Goal: Task Accomplishment & Management: Manage account settings

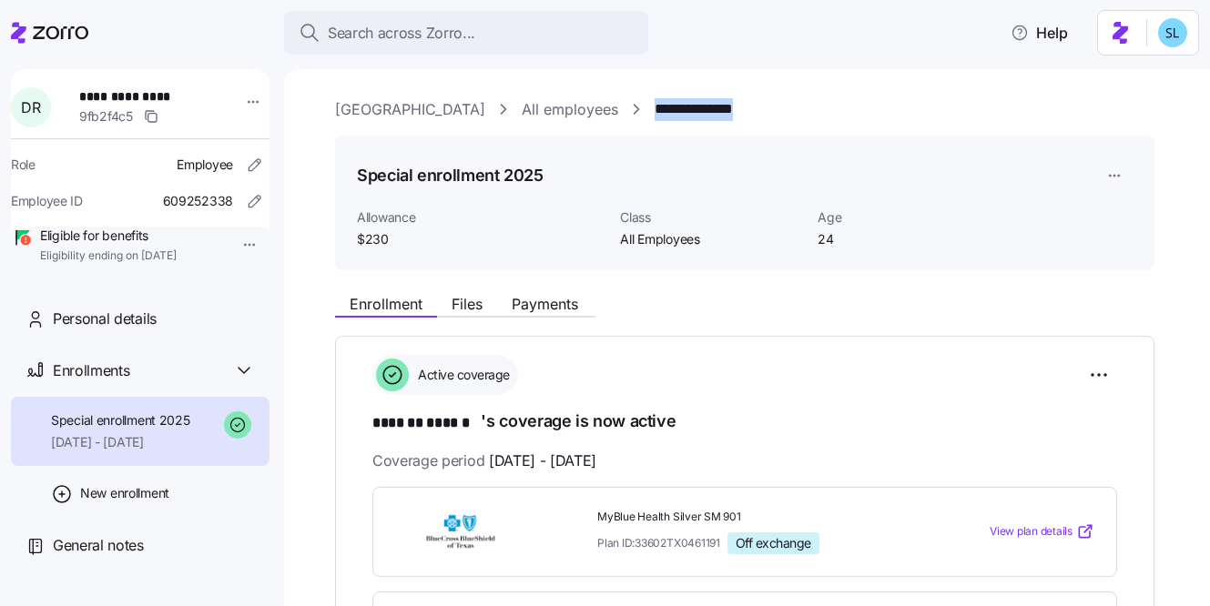
drag, startPoint x: 734, startPoint y: 117, endPoint x: 619, endPoint y: 119, distance: 114.7
click at [619, 119] on div "**********" at bounding box center [759, 109] width 849 height 23
copy link "**********"
click at [1092, 375] on html "**********" at bounding box center [605, 297] width 1210 height 595
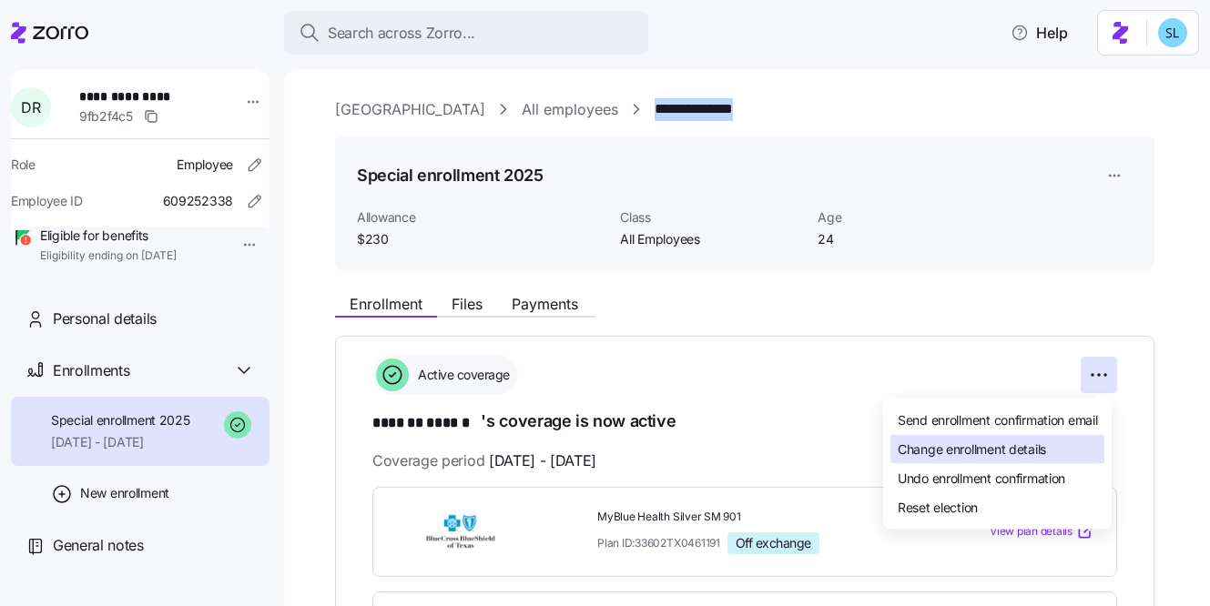
click at [1038, 443] on span "Change enrollment details" at bounding box center [972, 449] width 148 height 18
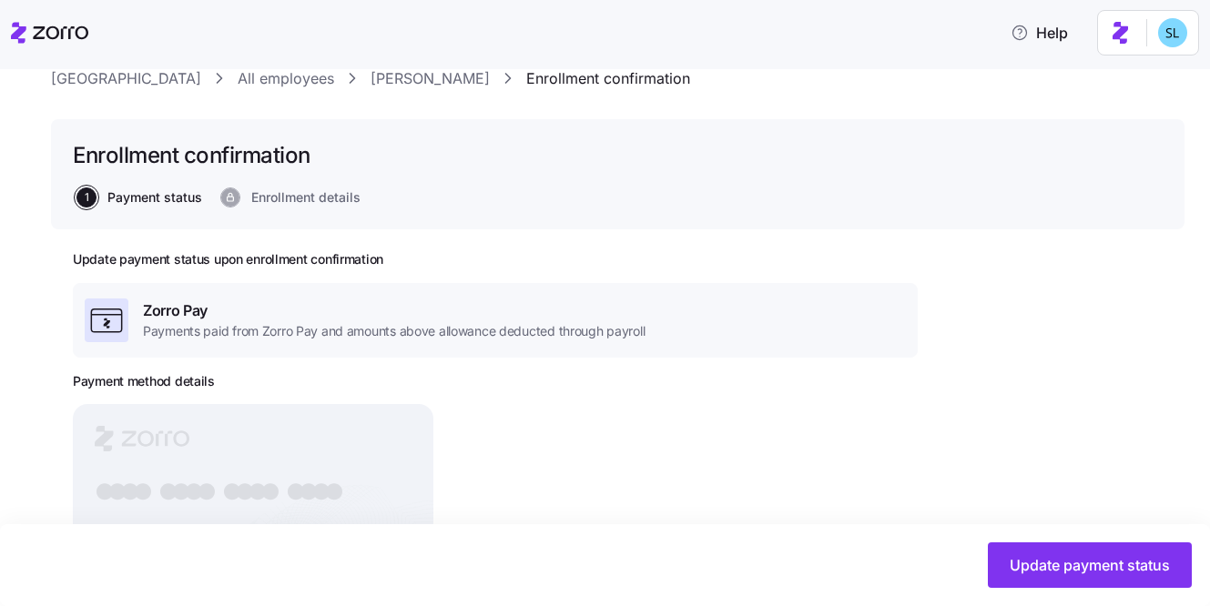
scroll to position [219, 0]
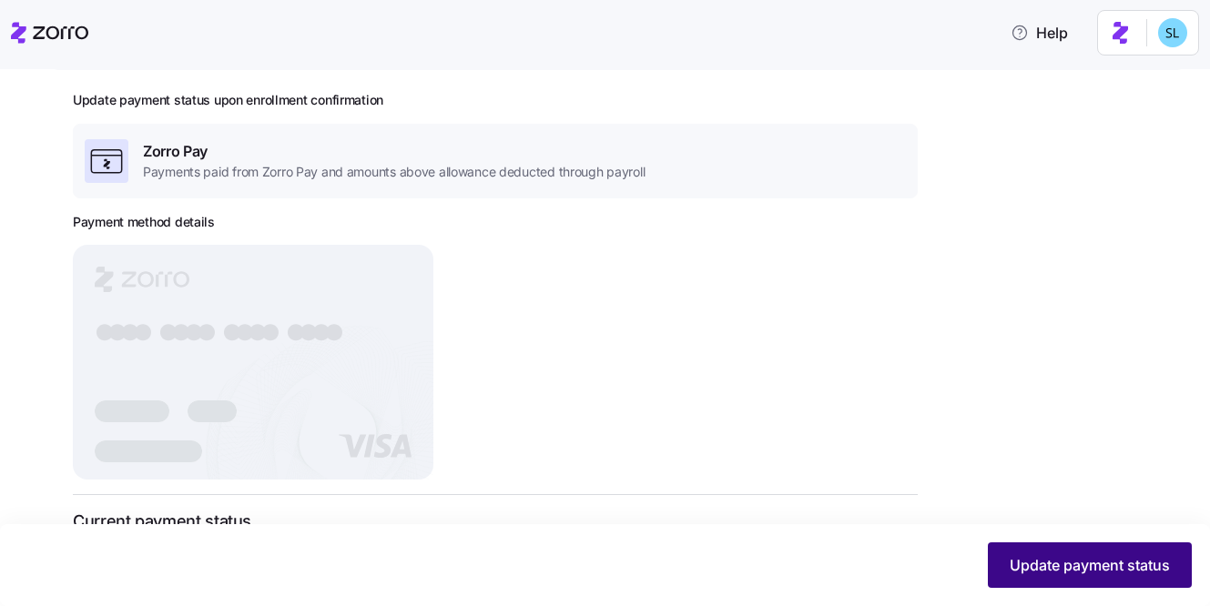
click at [1072, 571] on span "Update payment status" at bounding box center [1090, 565] width 160 height 22
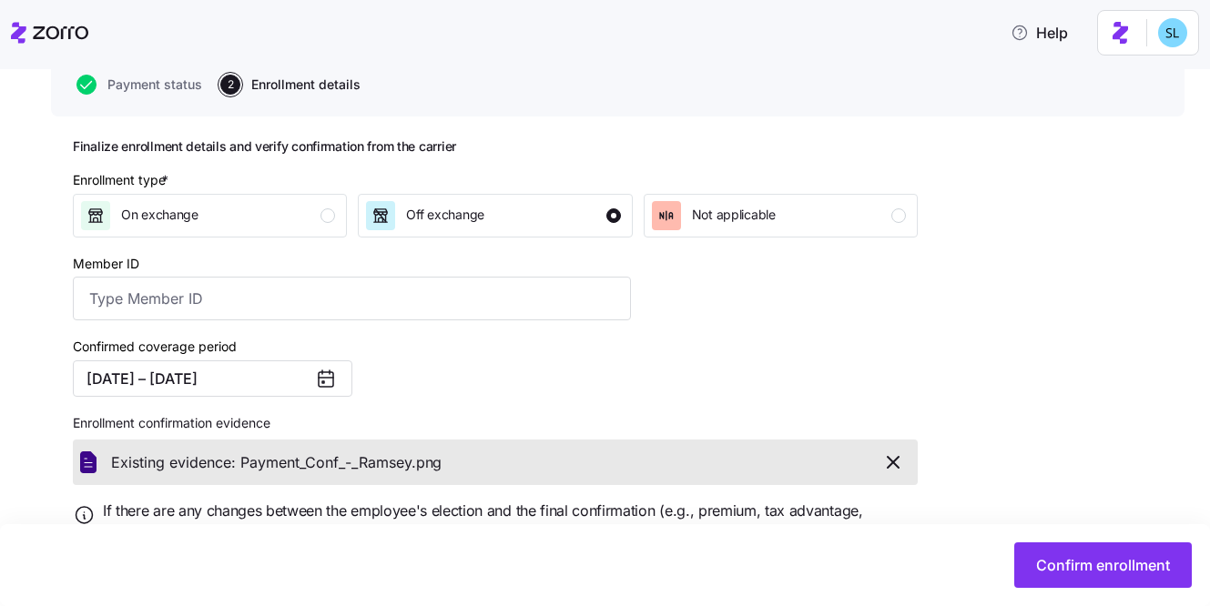
scroll to position [200, 0]
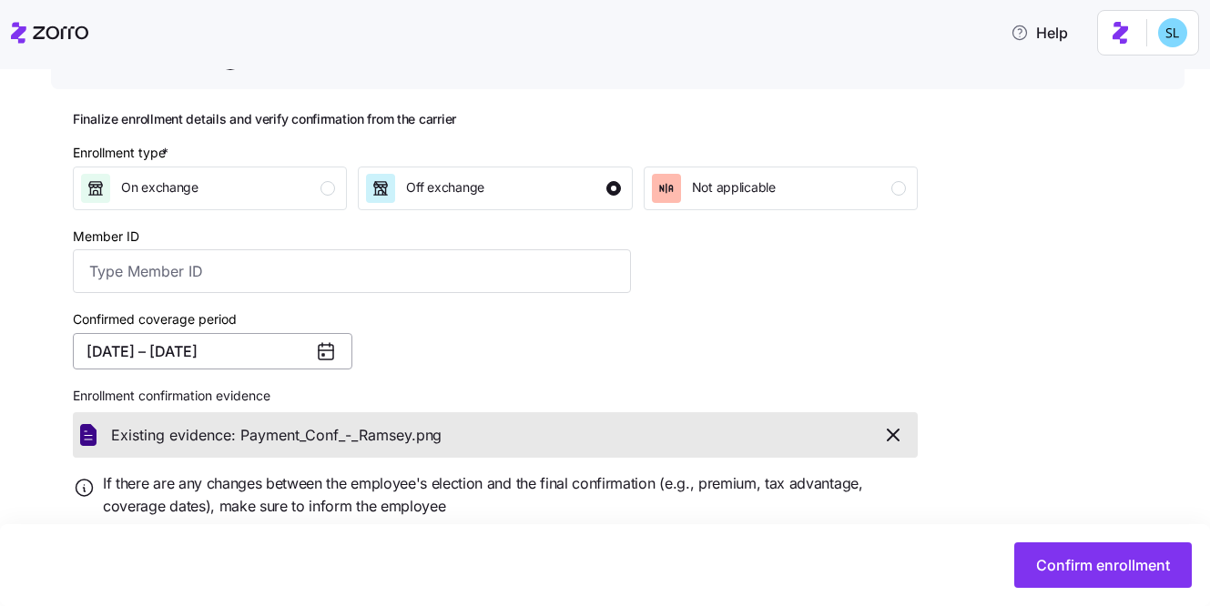
click at [282, 368] on button "07/01/2025 – 12/31/2025" at bounding box center [212, 351] width 279 height 36
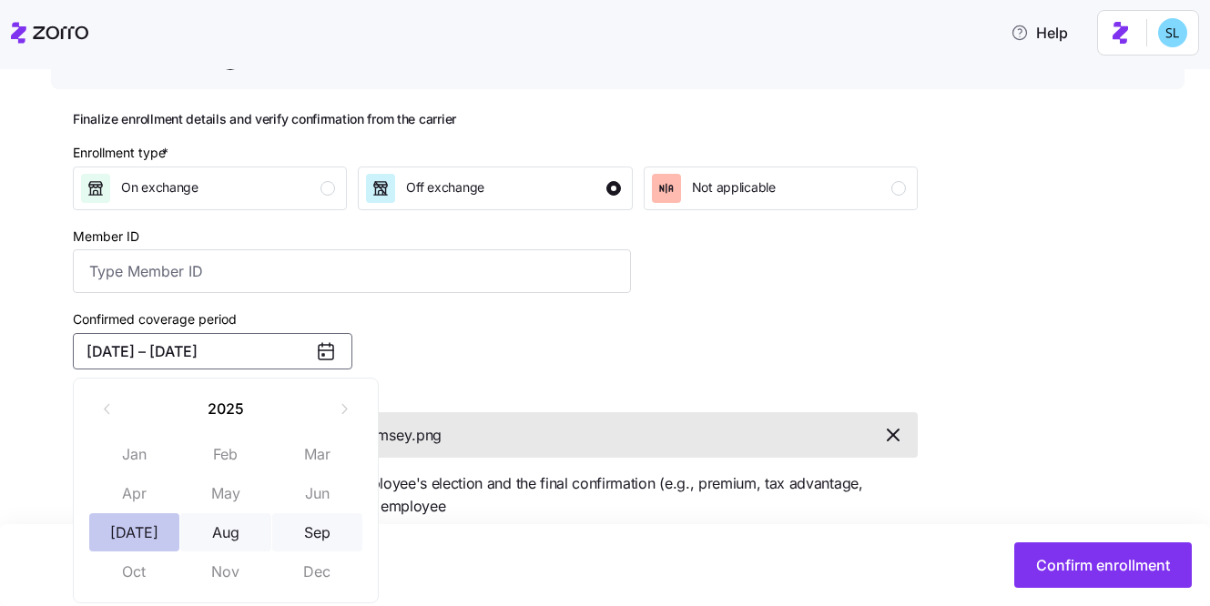
click at [163, 521] on button "Jul" at bounding box center [134, 532] width 91 height 38
click at [295, 524] on button "Sep" at bounding box center [317, 532] width 91 height 38
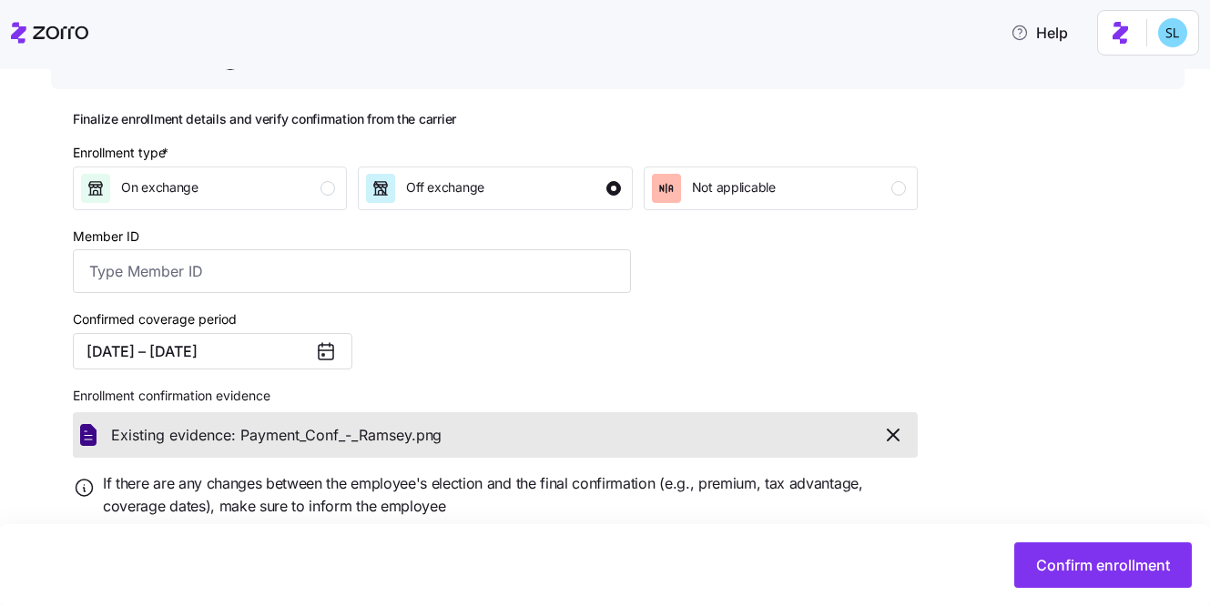
scroll to position [259, 0]
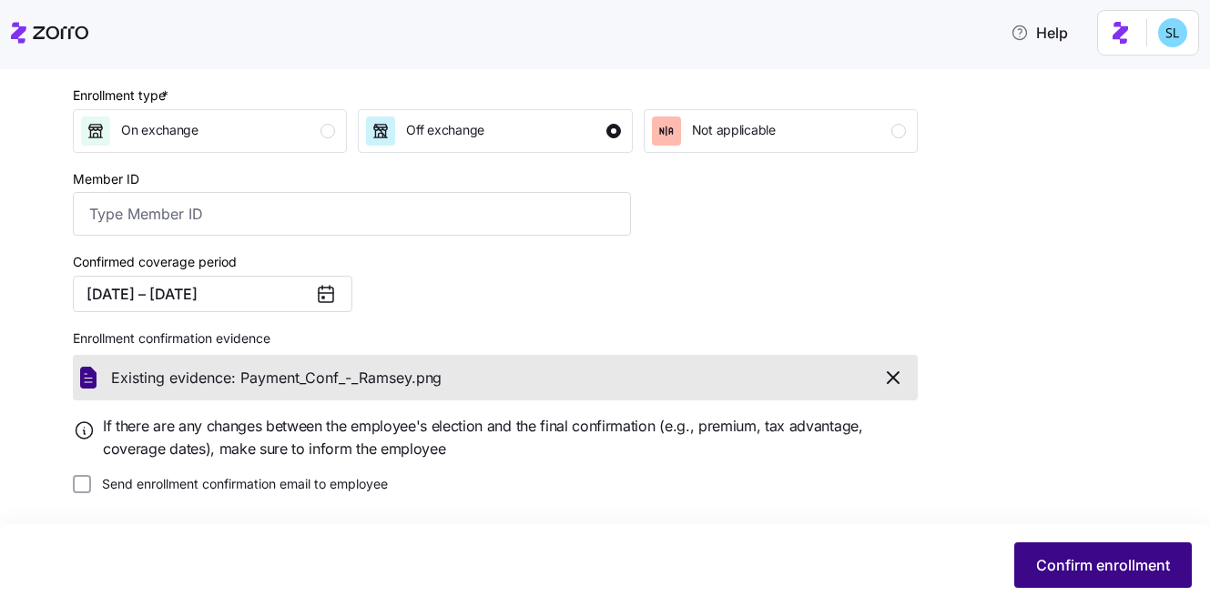
click at [1034, 554] on button "Confirm enrollment" at bounding box center [1103, 566] width 178 height 46
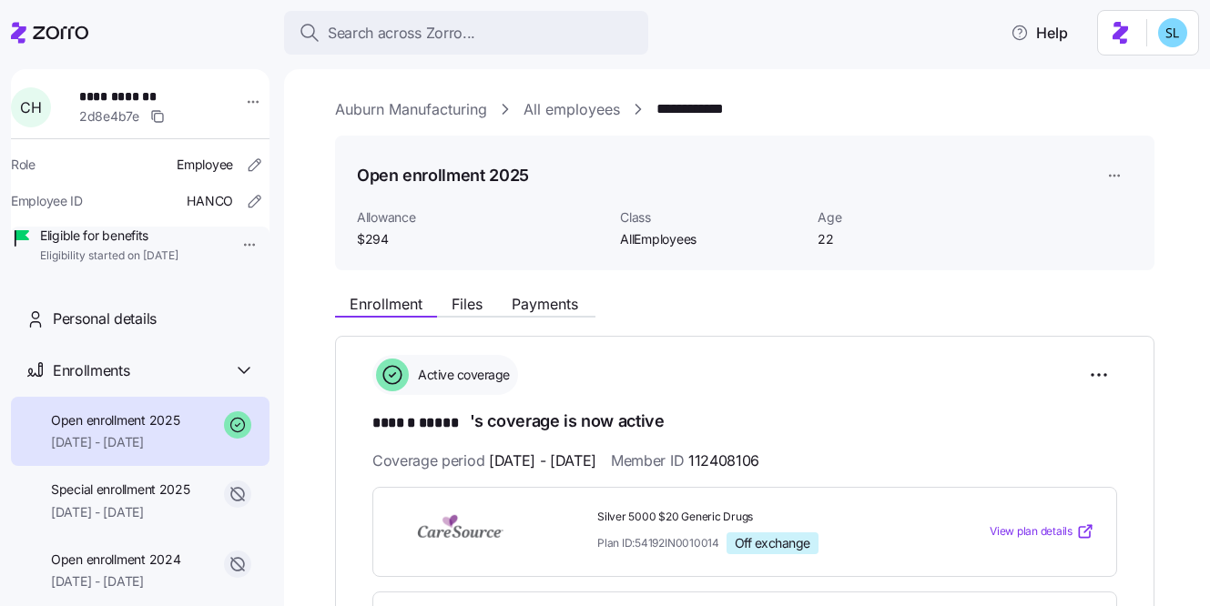
scroll to position [627, 0]
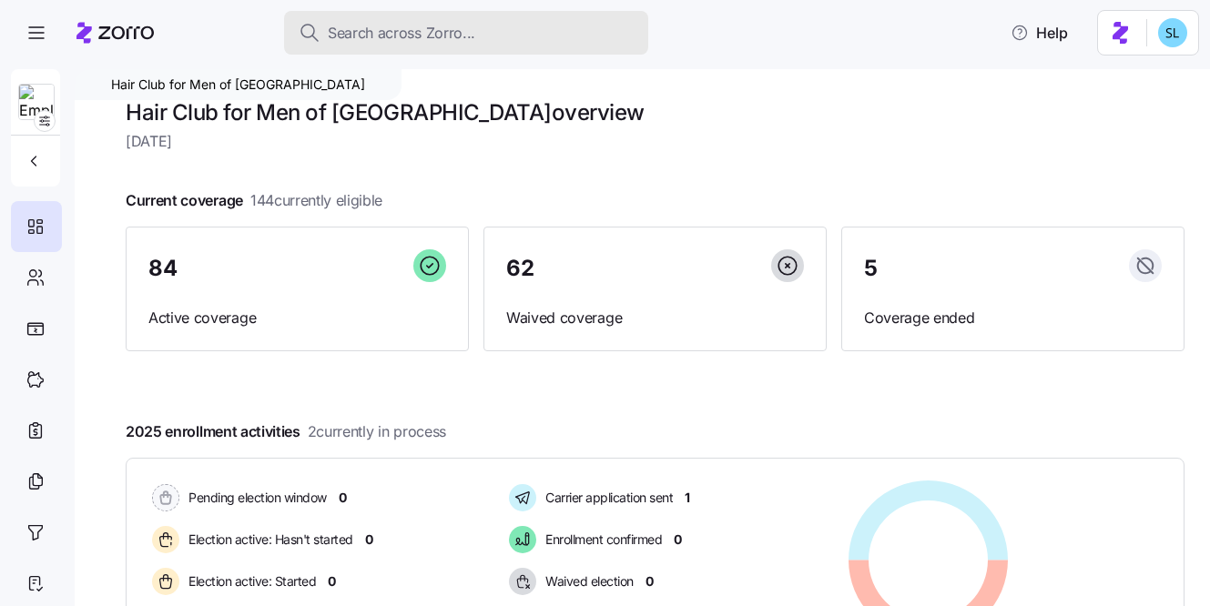
click at [543, 36] on div "Search across Zorro..." at bounding box center [466, 33] width 335 height 23
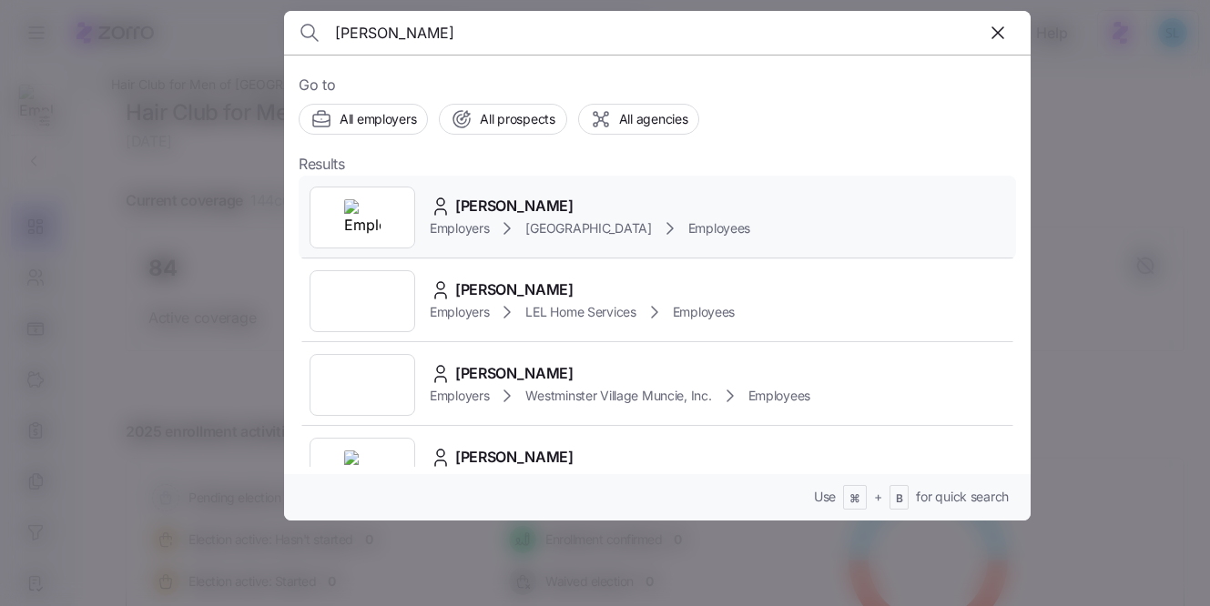
type input "[PERSON_NAME]"
click at [499, 191] on div "[PERSON_NAME] Employers [GEOGRAPHIC_DATA] Employees" at bounding box center [657, 218] width 717 height 84
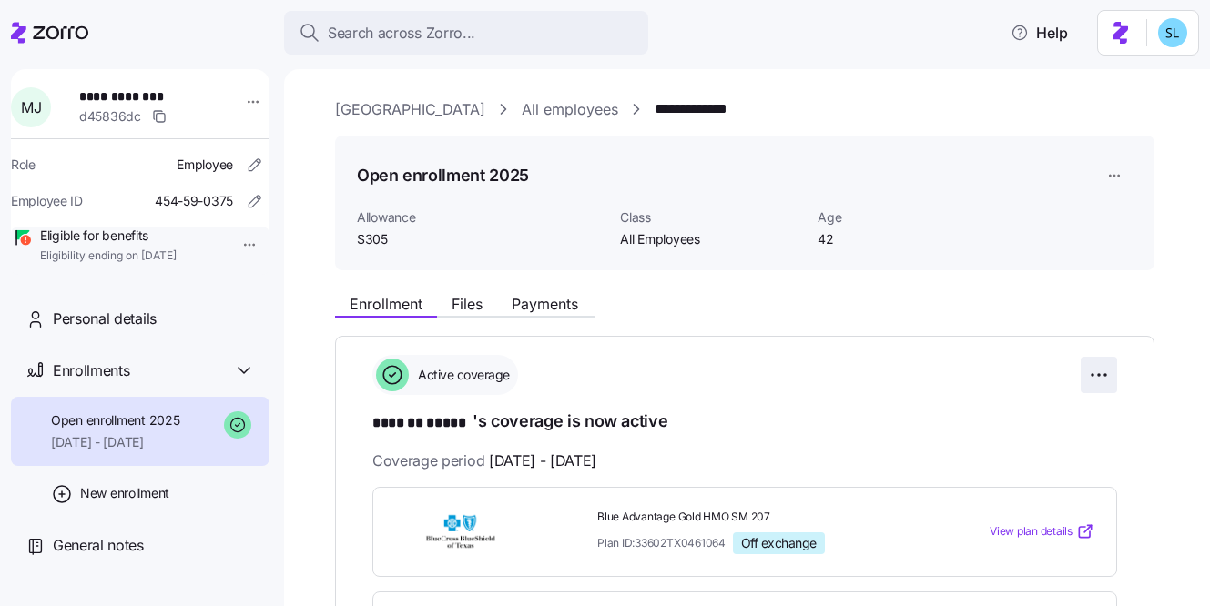
click at [1101, 370] on html "**********" at bounding box center [605, 297] width 1210 height 595
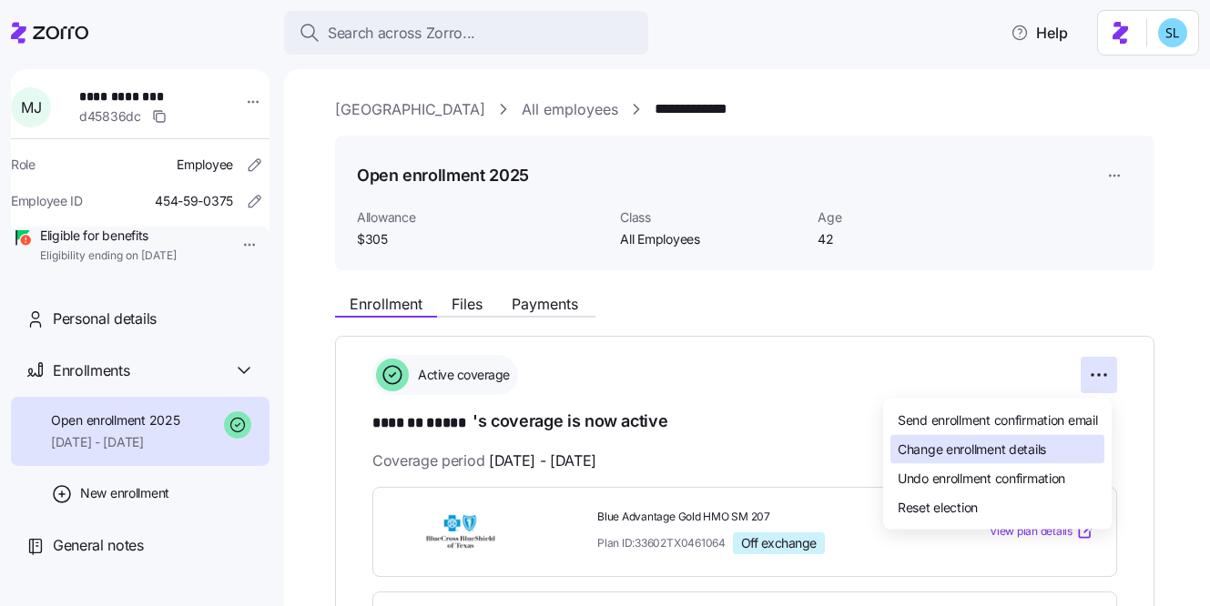
click at [1021, 440] on span "Change enrollment details" at bounding box center [972, 449] width 148 height 18
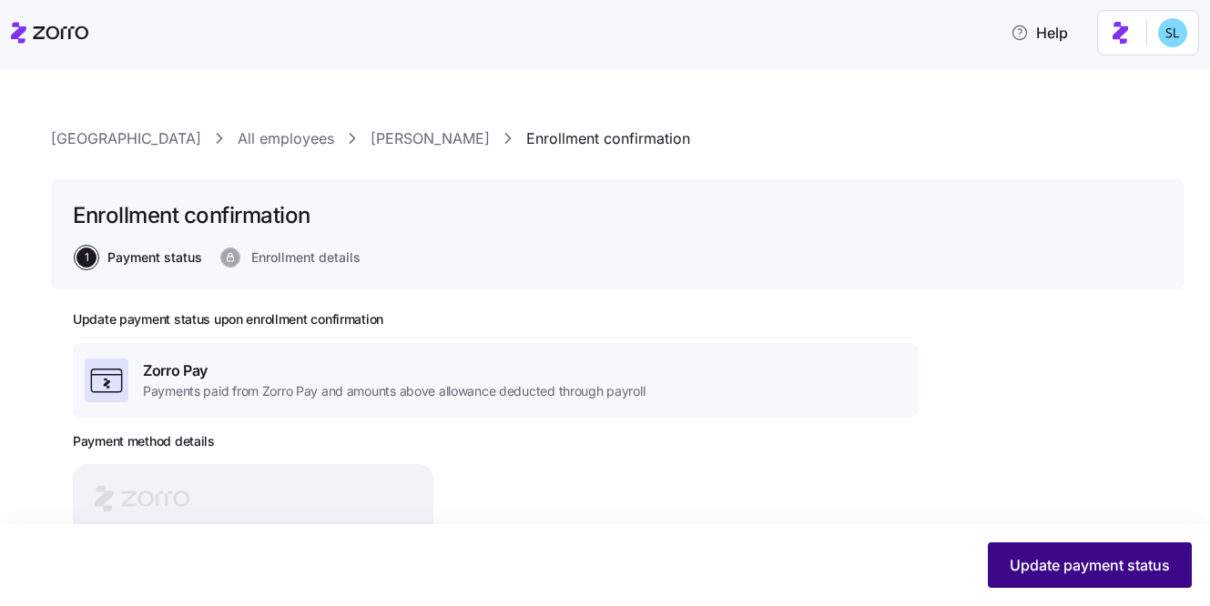
click at [1050, 546] on button "Update payment status" at bounding box center [1090, 566] width 204 height 46
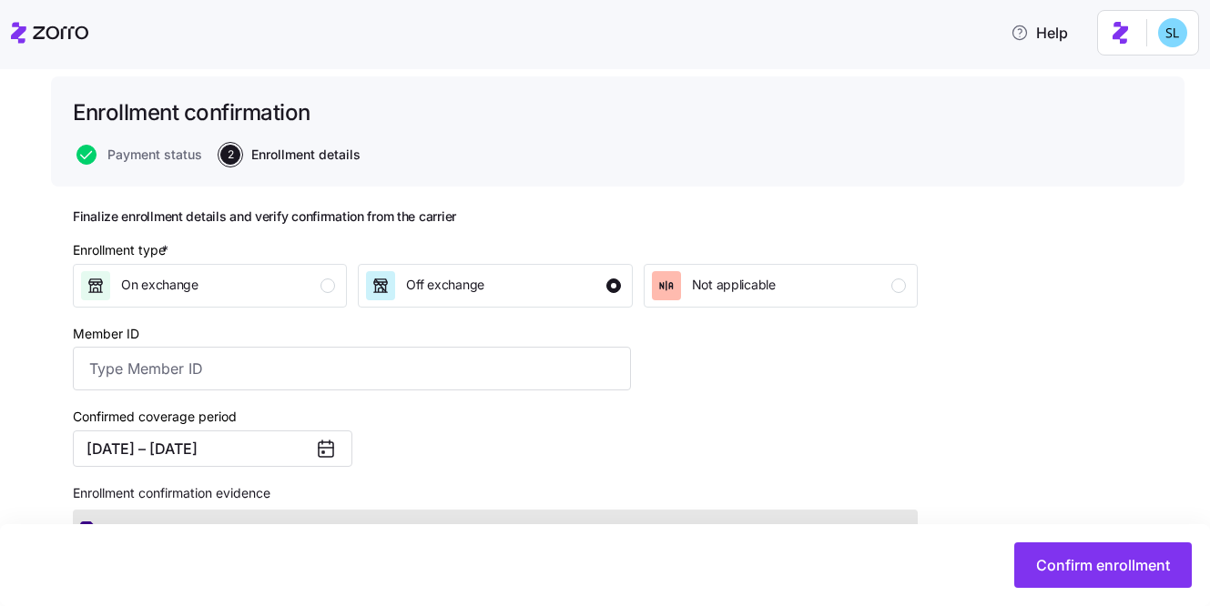
scroll to position [178, 0]
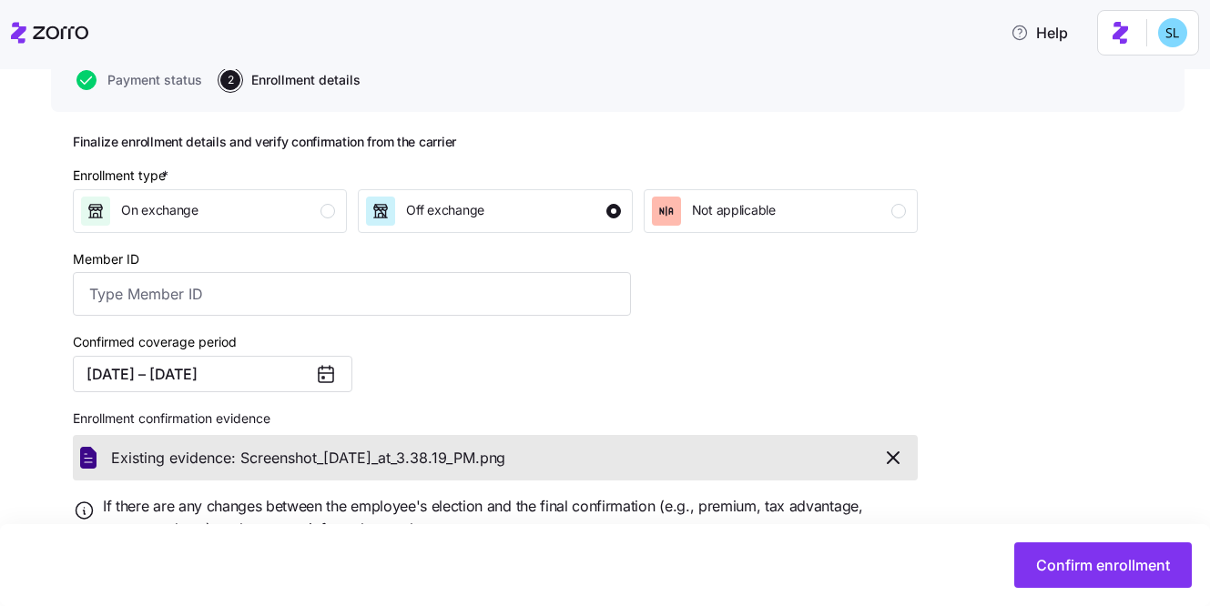
click at [315, 374] on icon at bounding box center [326, 374] width 22 height 22
click at [334, 374] on icon at bounding box center [326, 374] width 22 height 22
click at [237, 376] on button "01/01/2025 – 12/31/2025" at bounding box center [212, 374] width 279 height 36
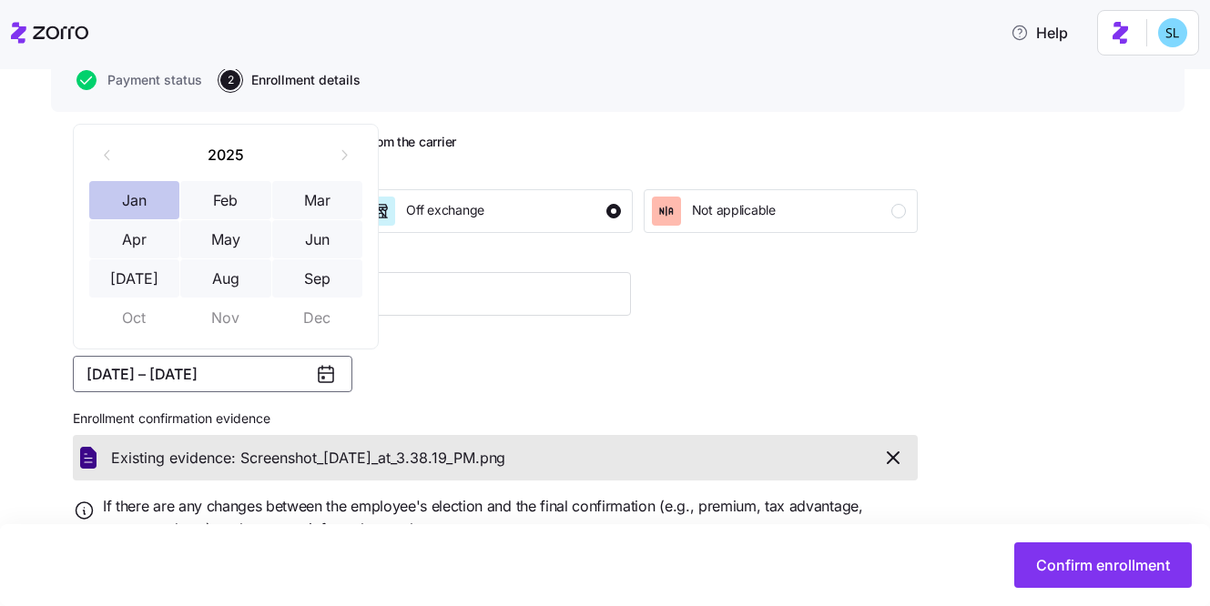
click at [162, 210] on button "Jan" at bounding box center [134, 200] width 91 height 38
click at [289, 278] on button "Sep" at bounding box center [317, 278] width 91 height 38
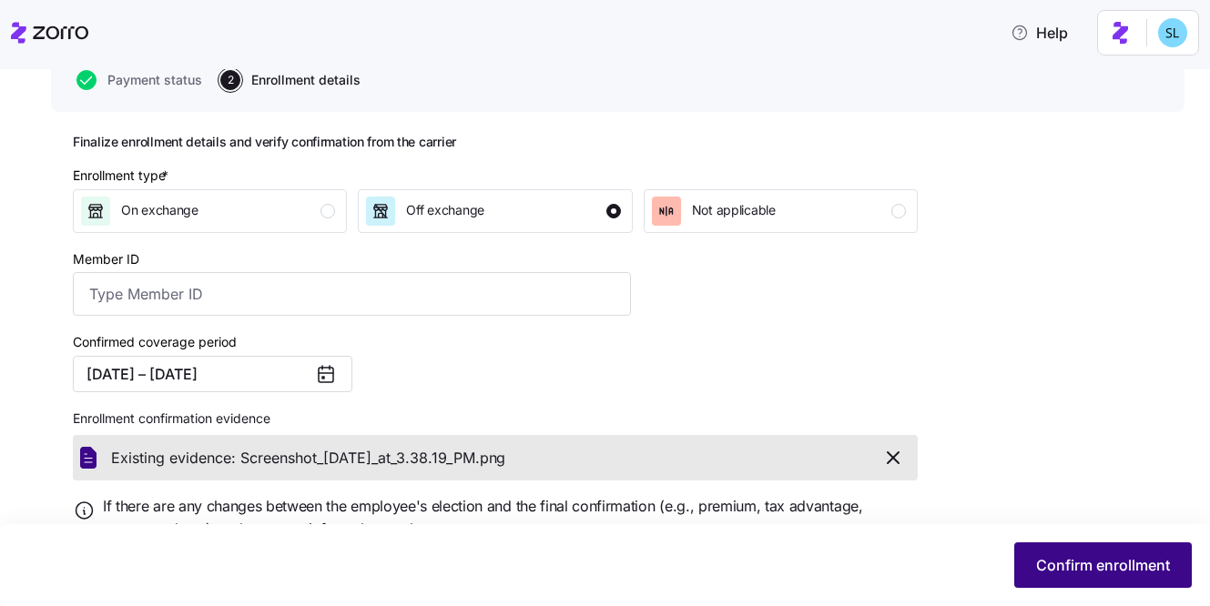
click at [1161, 572] on span "Confirm enrollment" at bounding box center [1103, 565] width 134 height 22
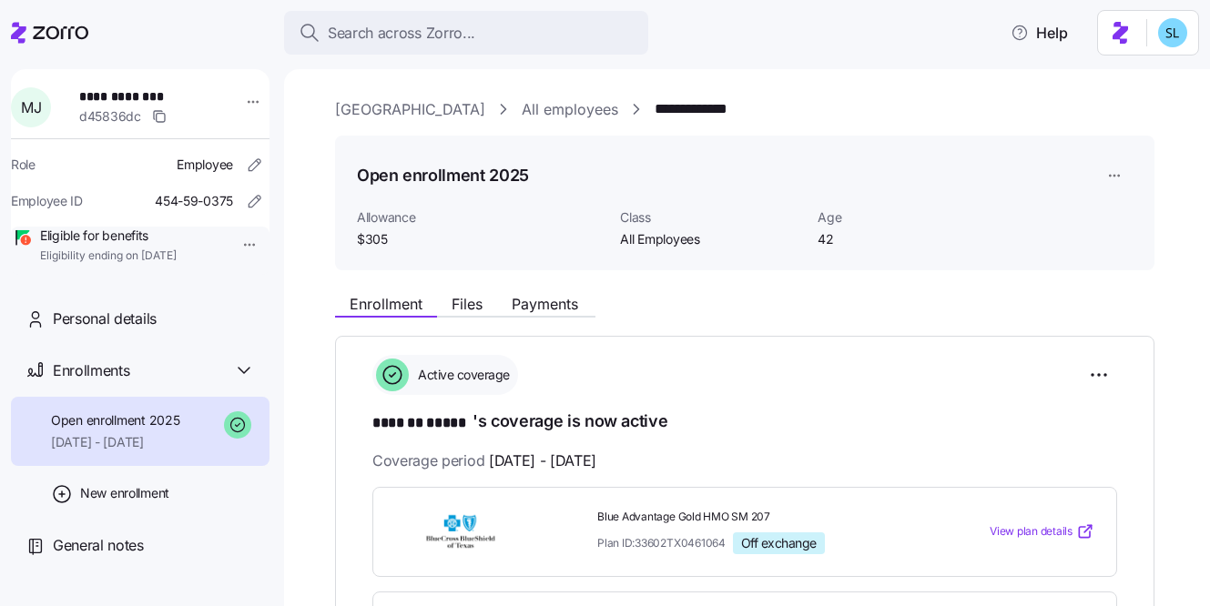
scroll to position [15, 0]
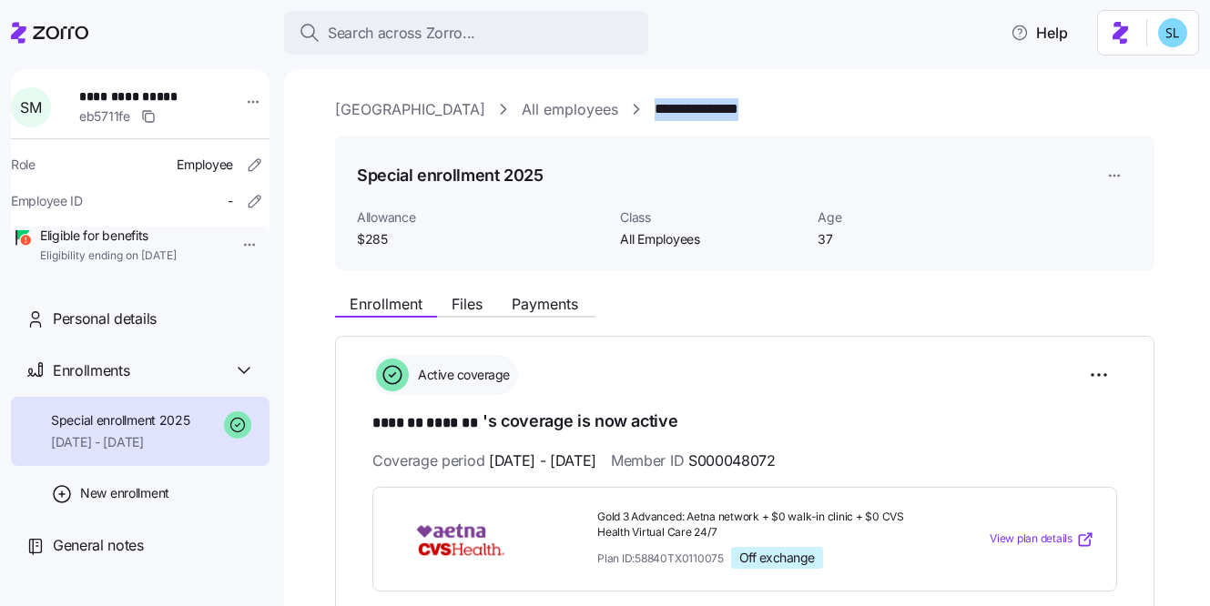
drag, startPoint x: 753, startPoint y: 108, endPoint x: 615, endPoint y: 117, distance: 137.7
click at [615, 117] on div "**********" at bounding box center [759, 109] width 849 height 23
copy link "**********"
click at [1080, 378] on div "Active coverage" at bounding box center [744, 375] width 745 height 40
click at [1093, 375] on html "**********" at bounding box center [605, 297] width 1210 height 595
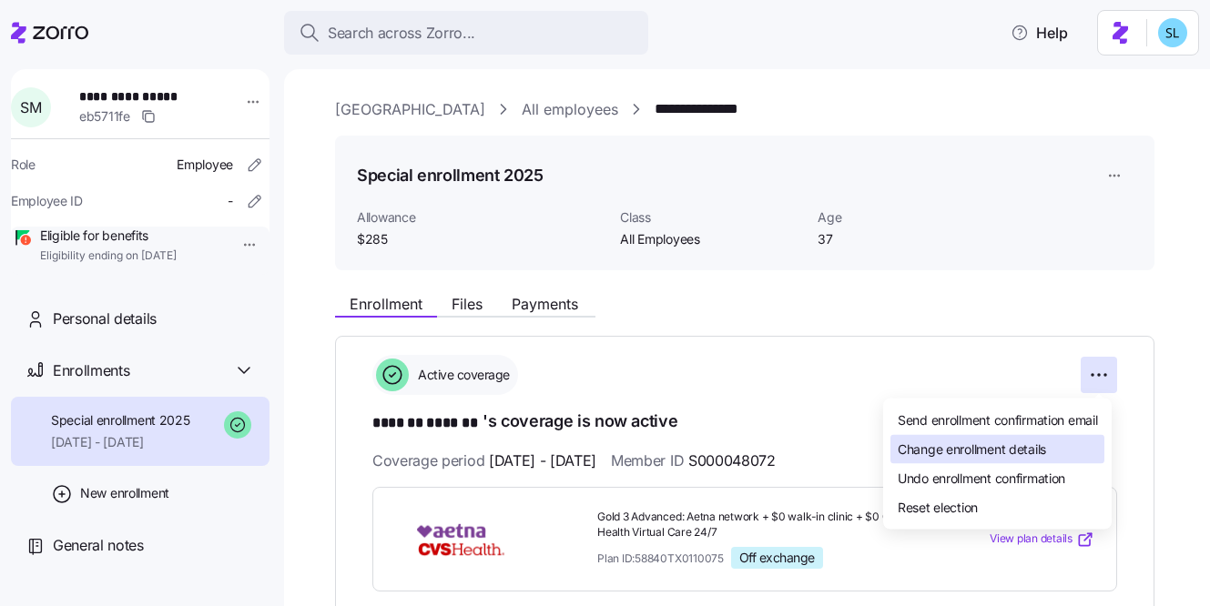
click at [1040, 439] on div "Change enrollment details" at bounding box center [997, 449] width 214 height 29
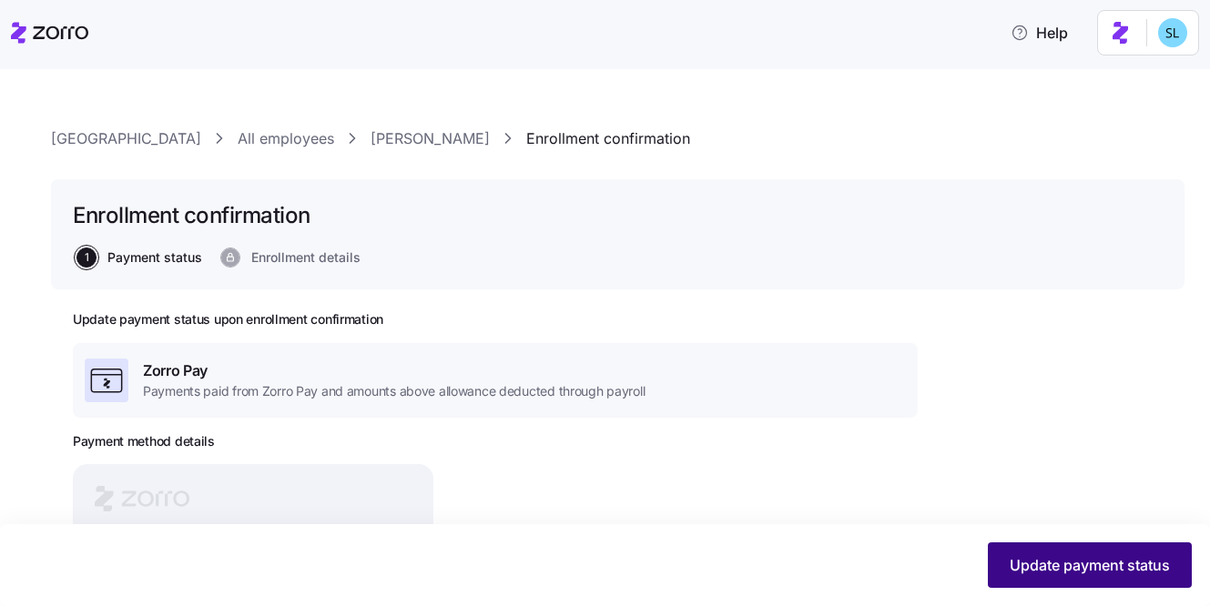
click at [1015, 553] on button "Update payment status" at bounding box center [1090, 566] width 204 height 46
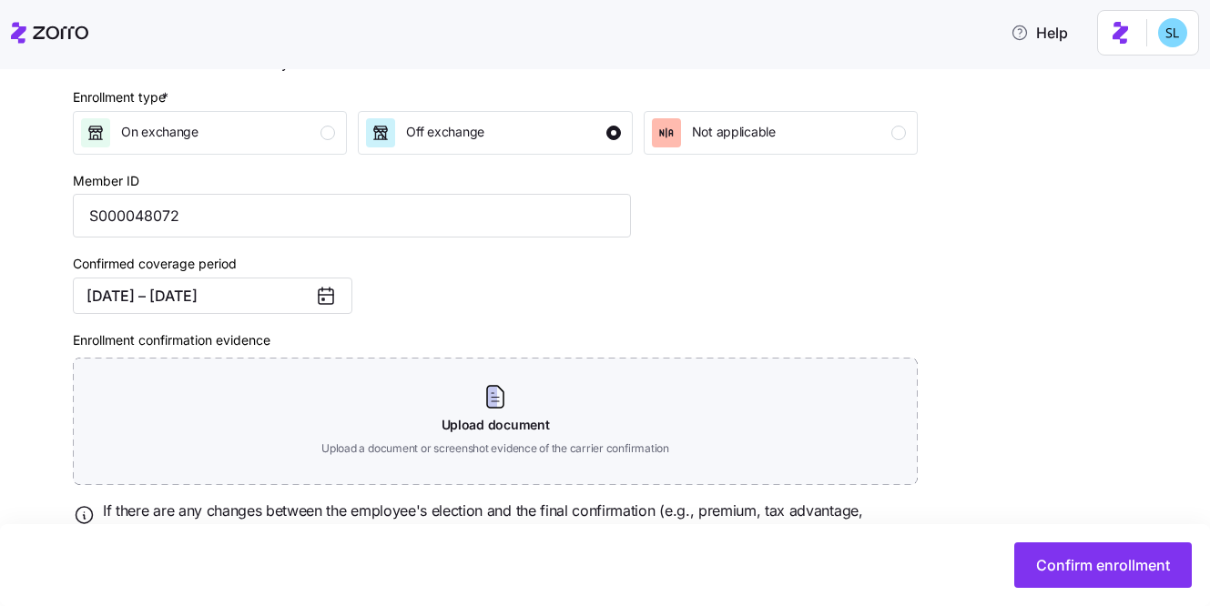
scroll to position [341, 0]
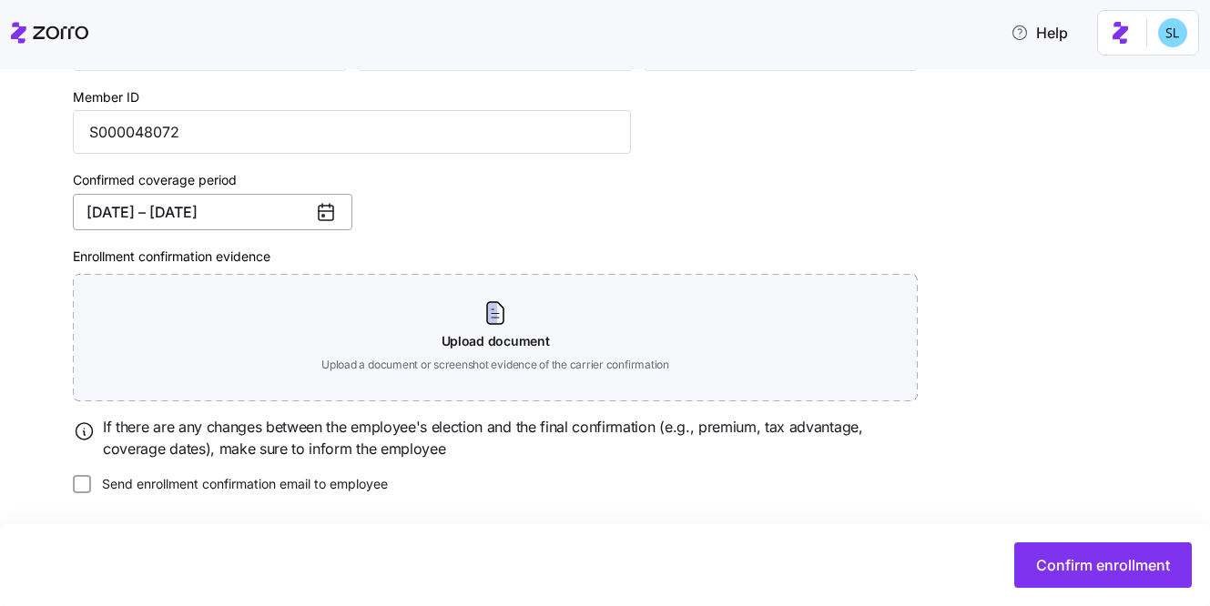
click at [231, 198] on button "[DATE] – [DATE]" at bounding box center [212, 212] width 279 height 36
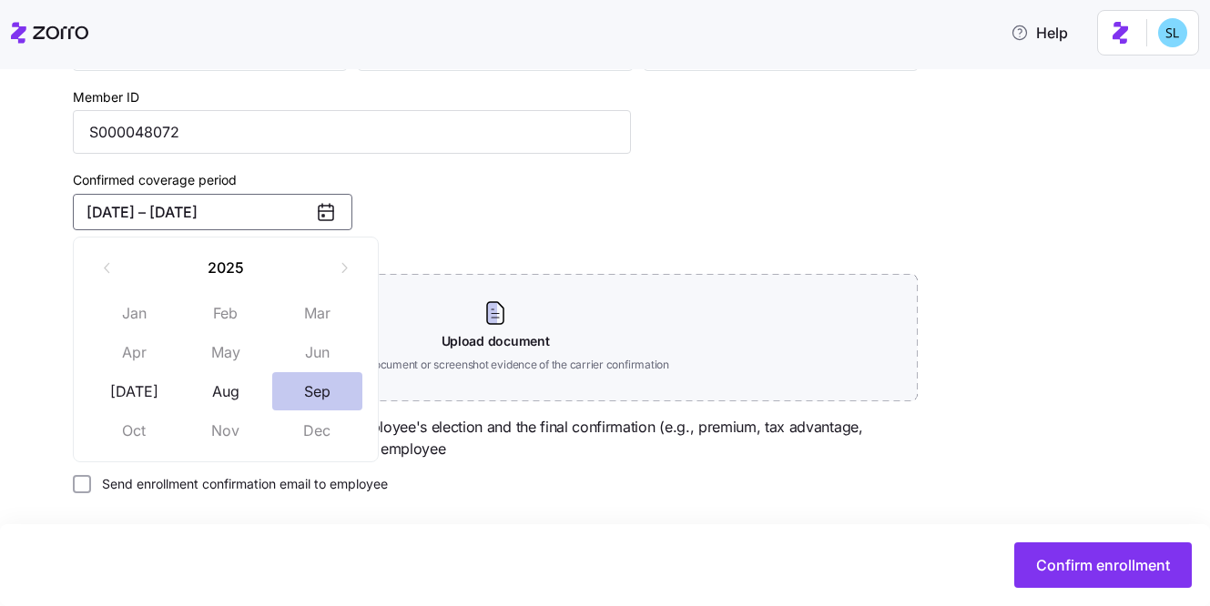
click at [330, 396] on button "Sep" at bounding box center [317, 391] width 91 height 38
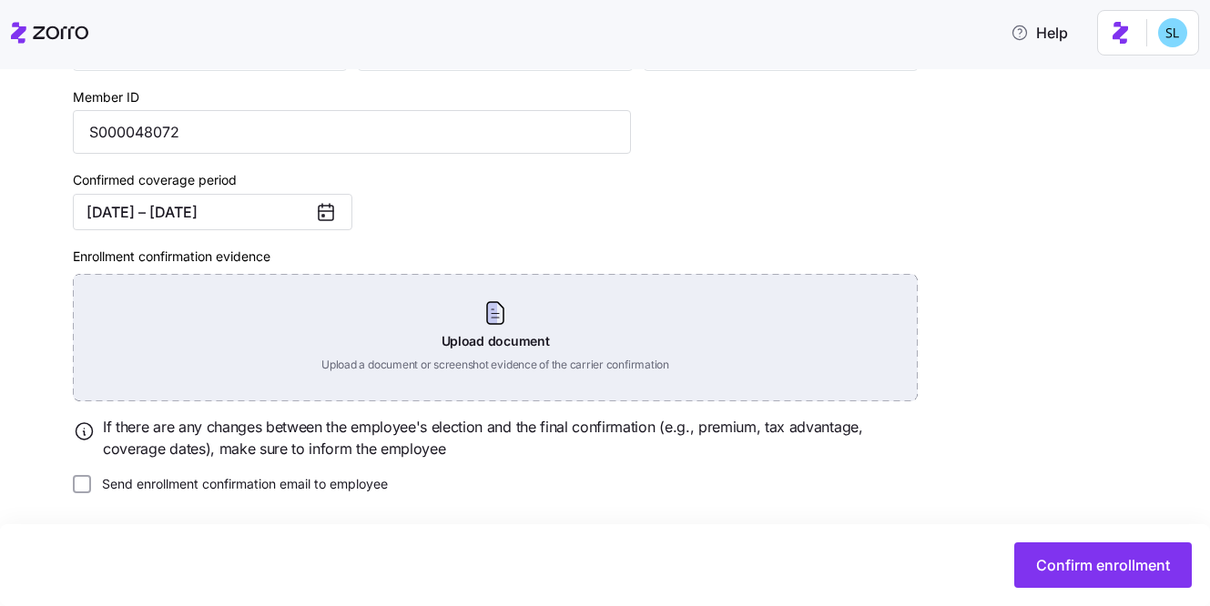
scroll to position [0, 0]
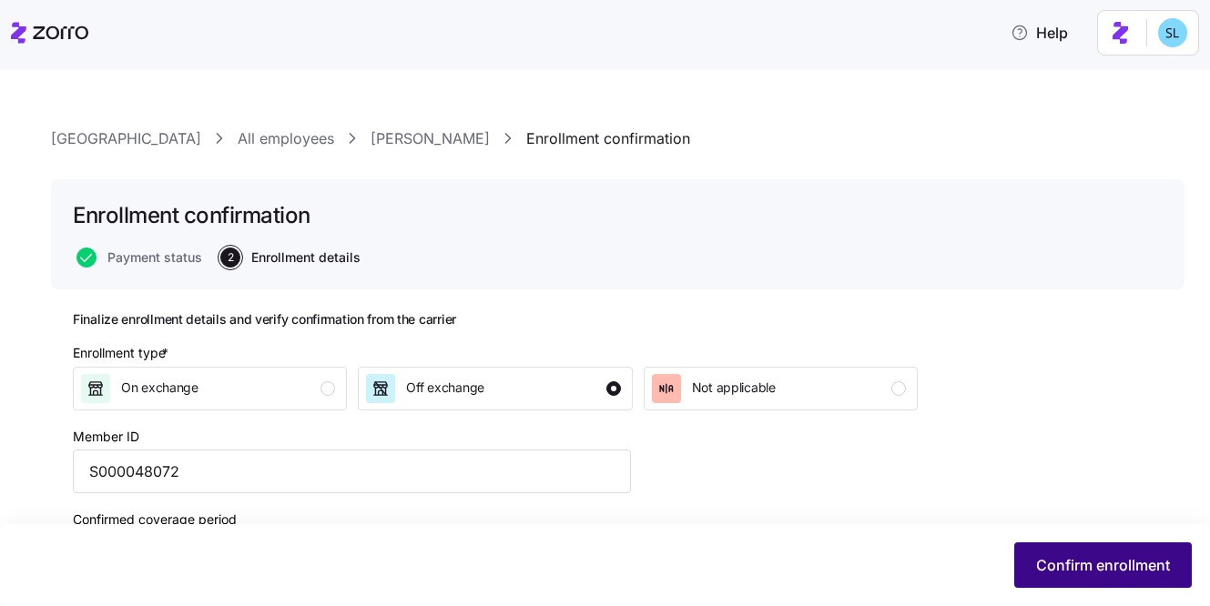
click at [1054, 561] on span "Confirm enrollment" at bounding box center [1103, 565] width 134 height 22
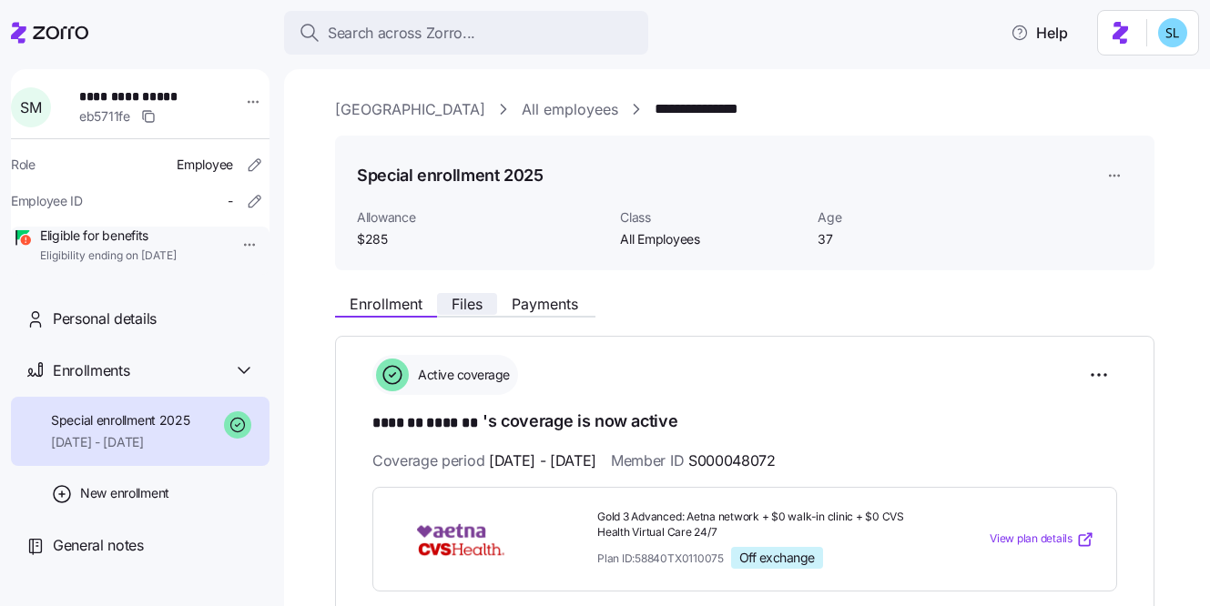
click at [476, 303] on span "Files" at bounding box center [467, 304] width 31 height 15
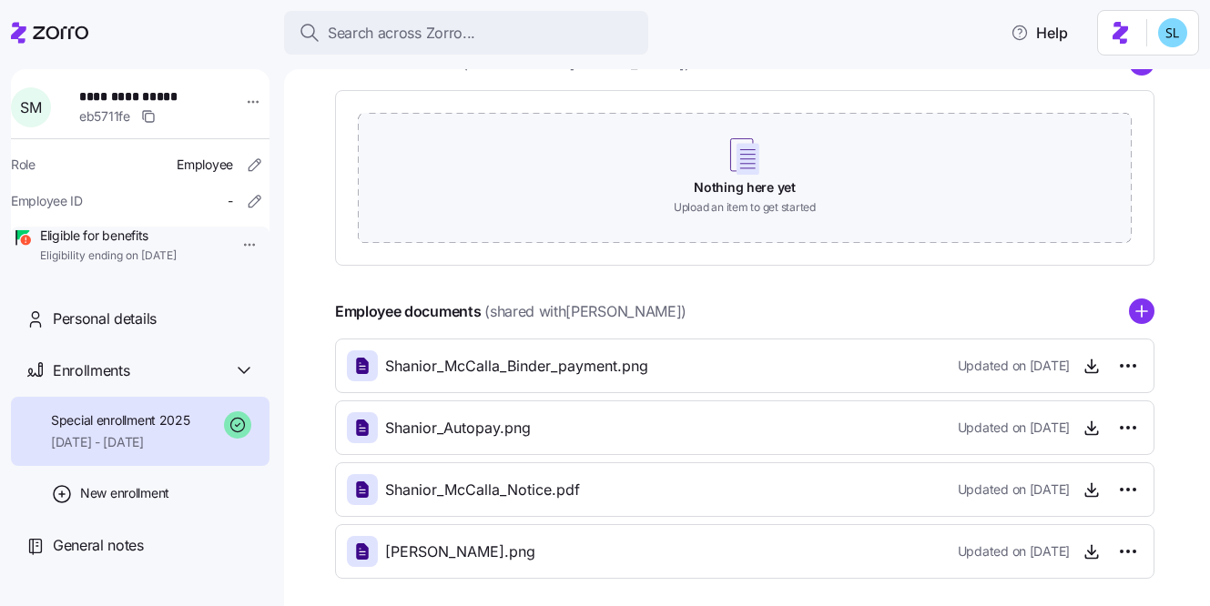
scroll to position [287, 0]
click at [1097, 560] on span "button" at bounding box center [1091, 550] width 27 height 27
click at [1091, 543] on icon "button" at bounding box center [1091, 551] width 18 height 18
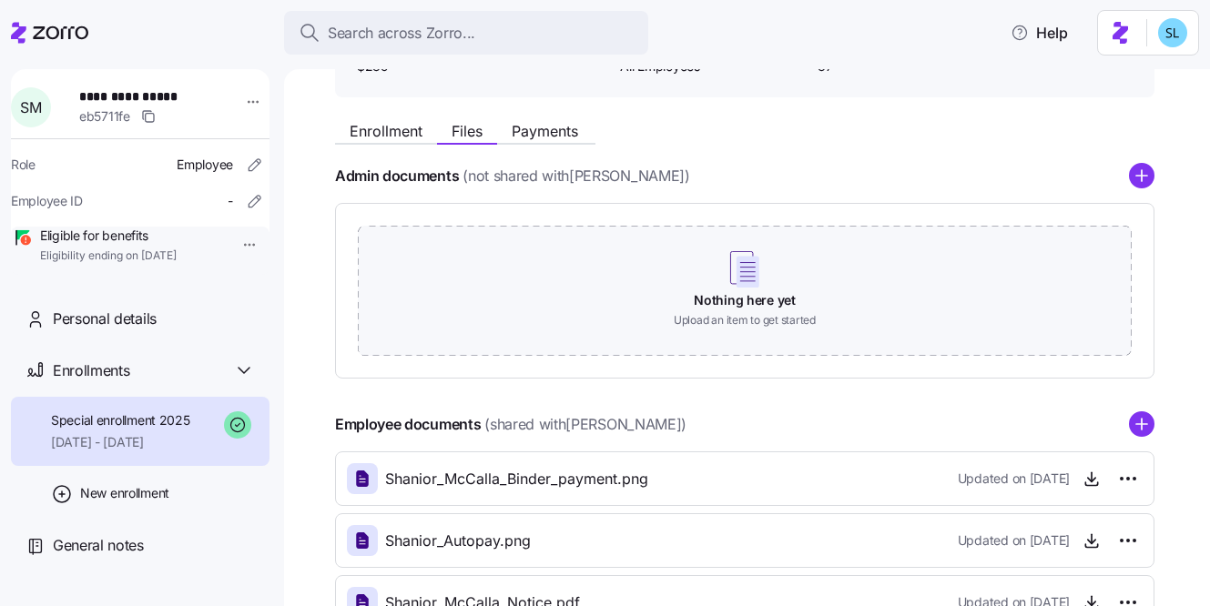
scroll to position [0, 0]
